Goal: Check status

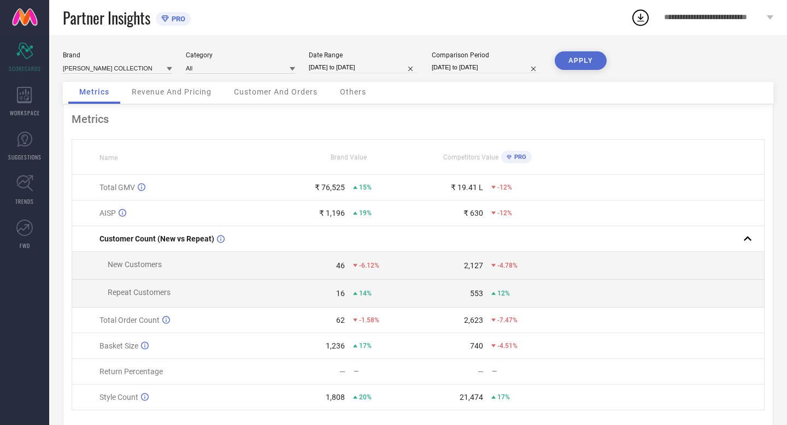
click at [389, 69] on input "[DATE] to [DATE]" at bounding box center [363, 67] width 109 height 11
select select "8"
select select "2025"
select select "9"
select select "2025"
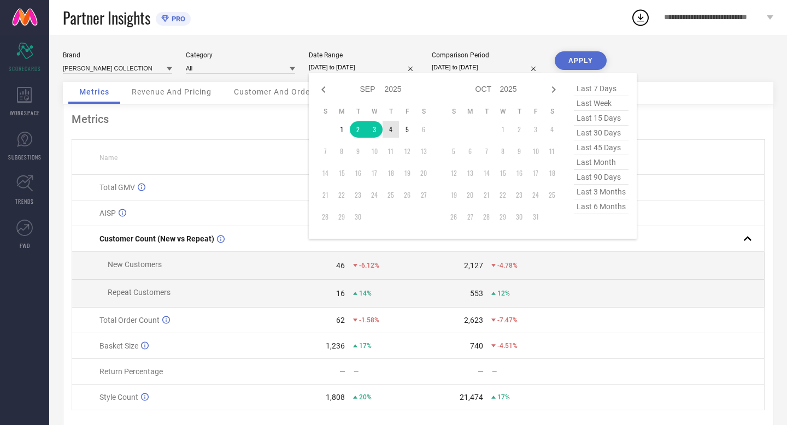
click at [389, 129] on td "4" at bounding box center [391, 129] width 16 height 16
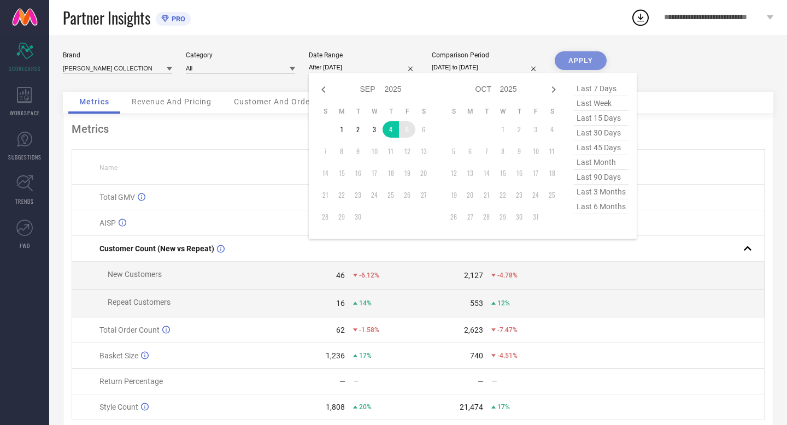
type input "[DATE] to [DATE]"
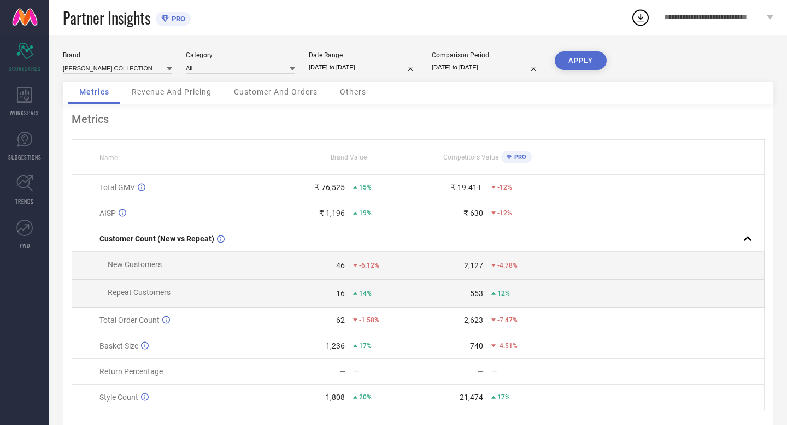
click at [510, 72] on input "[DATE] to [DATE]" at bounding box center [486, 67] width 109 height 11
select select "8"
select select "2024"
select select "9"
select select "2024"
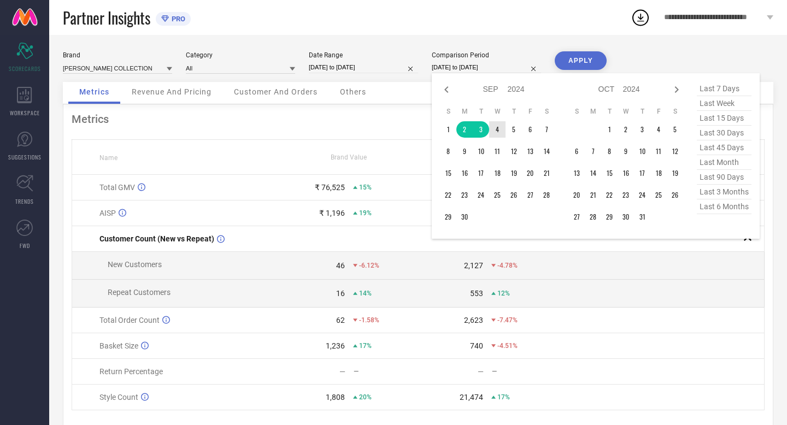
click at [498, 130] on td "4" at bounding box center [497, 129] width 16 height 16
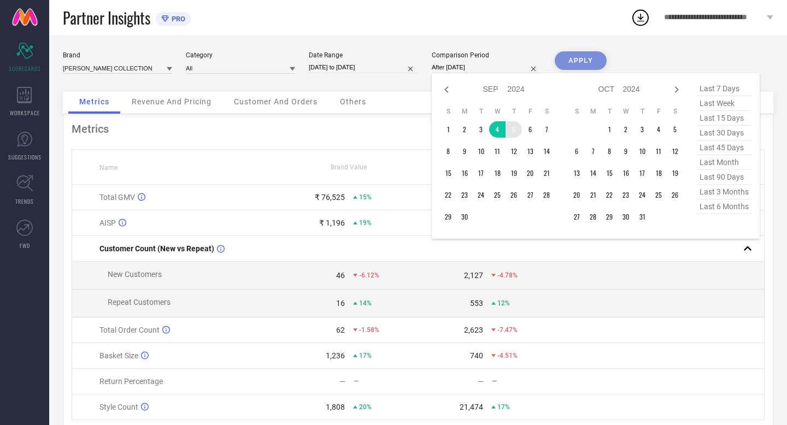
type input "[DATE] to [DATE]"
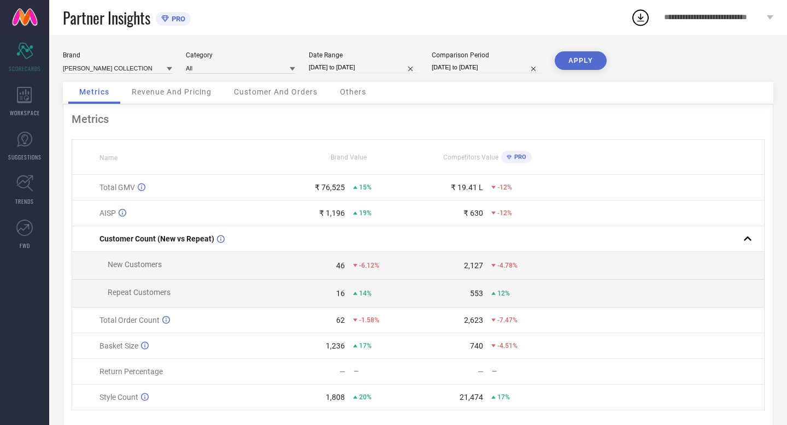
click at [581, 64] on button "APPLY" at bounding box center [581, 60] width 52 height 19
